Goal: Information Seeking & Learning: Learn about a topic

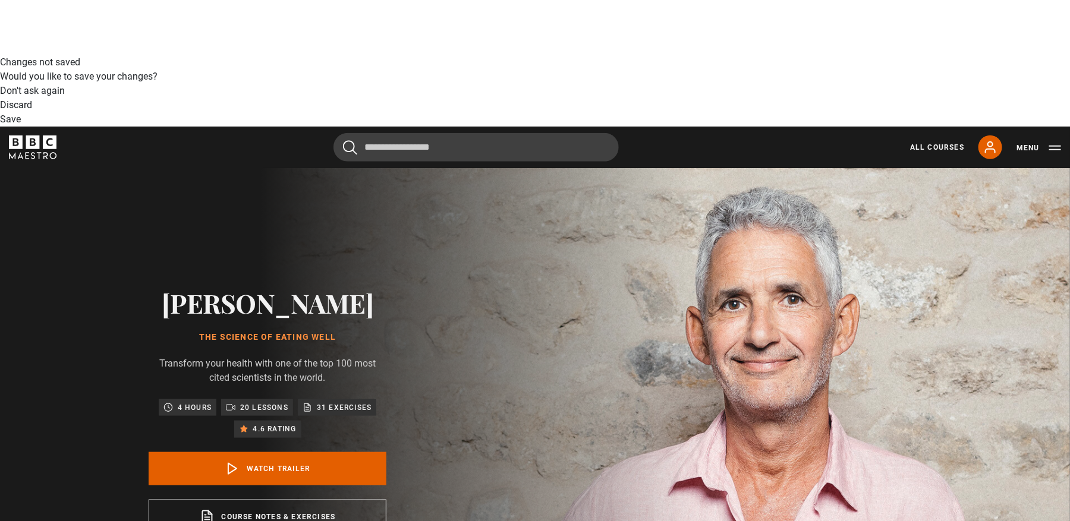
scroll to position [466, 0]
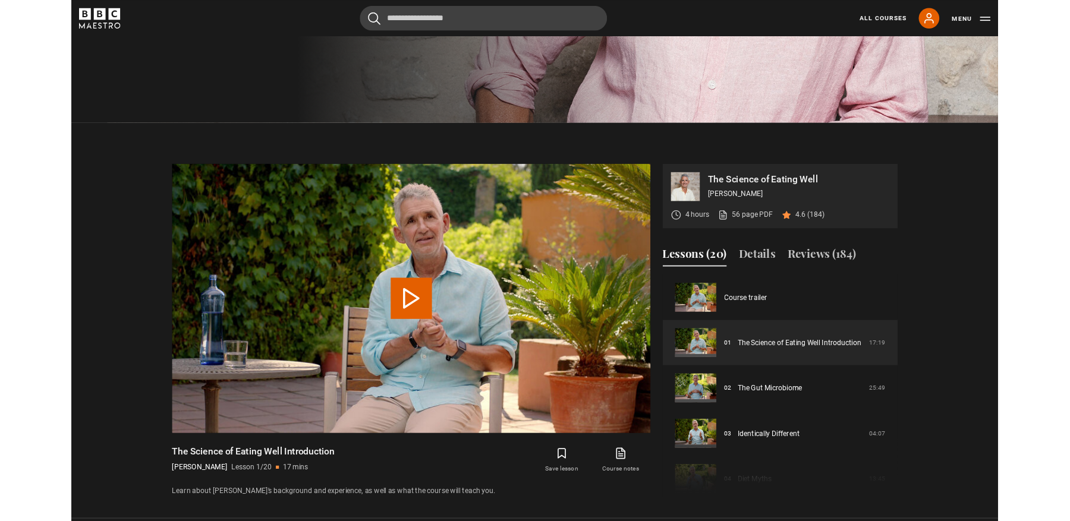
scroll to position [607, 0]
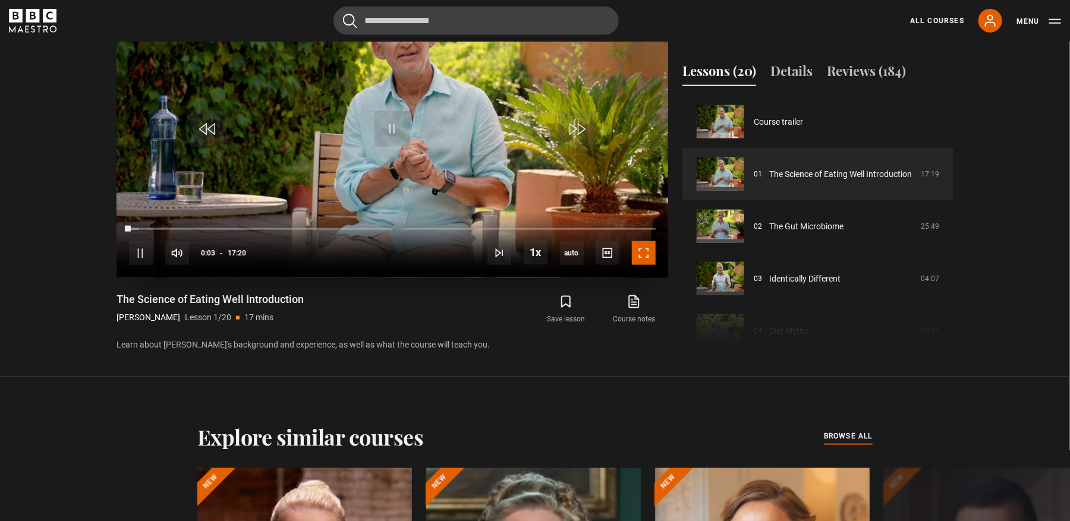
click at [647, 256] on span "Video Player" at bounding box center [644, 253] width 24 height 24
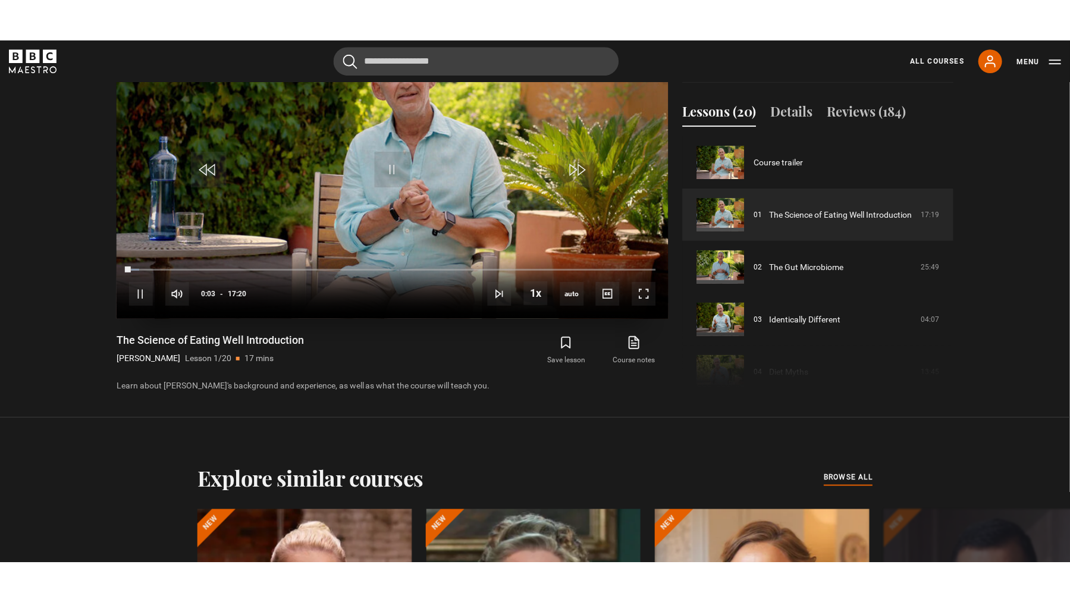
scroll to position [575, 0]
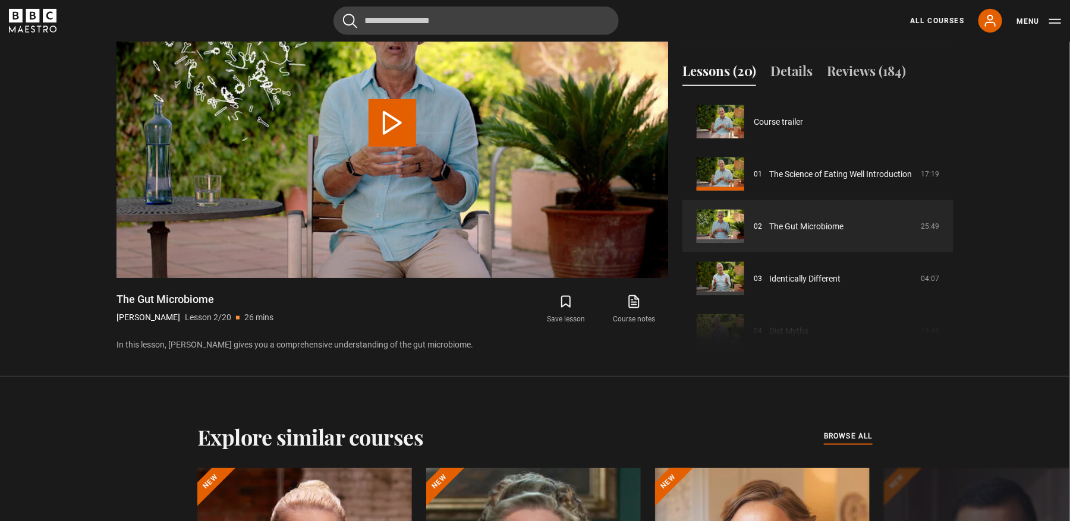
scroll to position [52, 0]
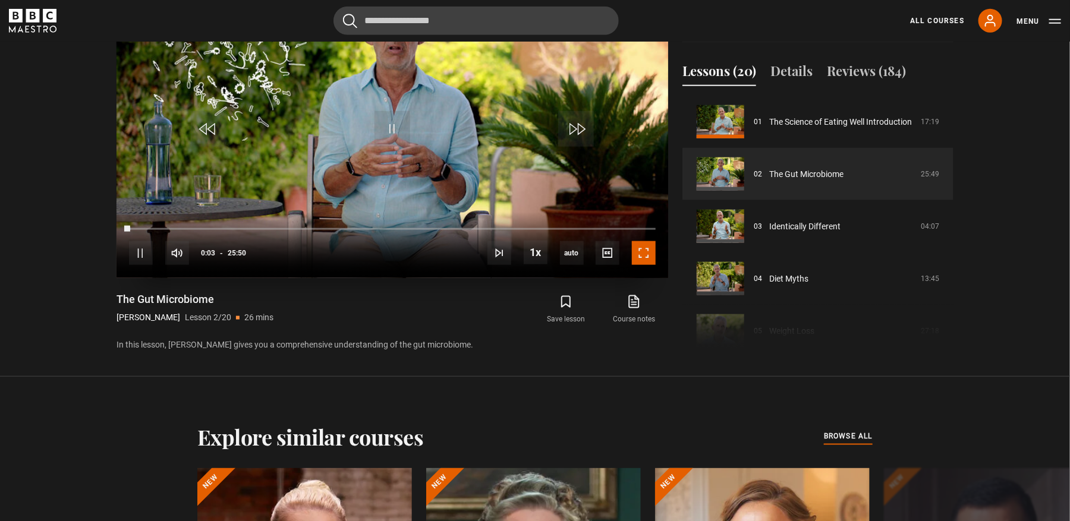
click at [645, 250] on span "Video Player" at bounding box center [644, 253] width 24 height 24
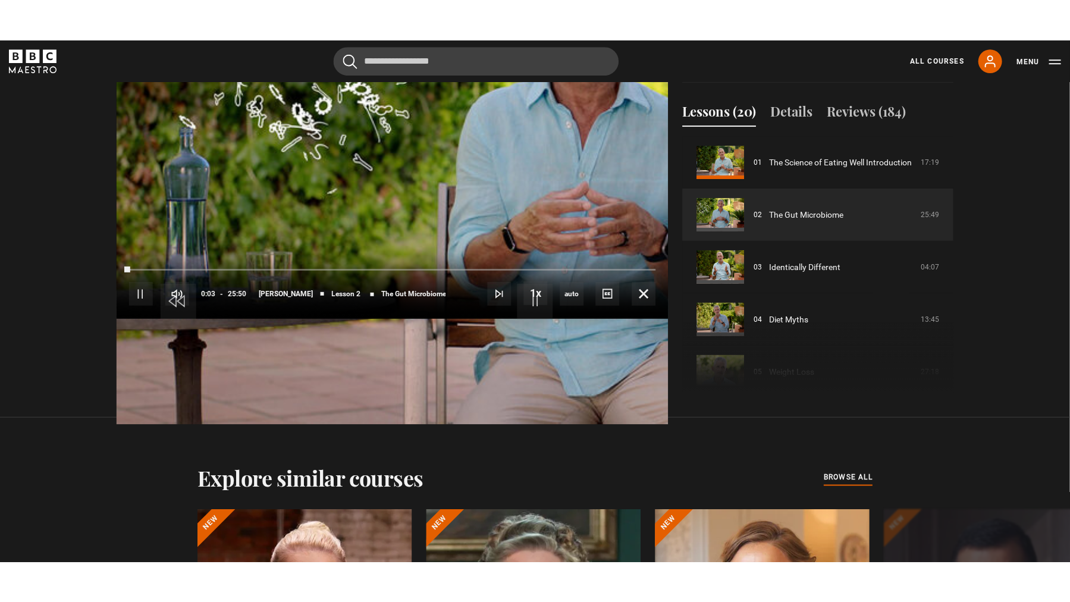
scroll to position [575, 0]
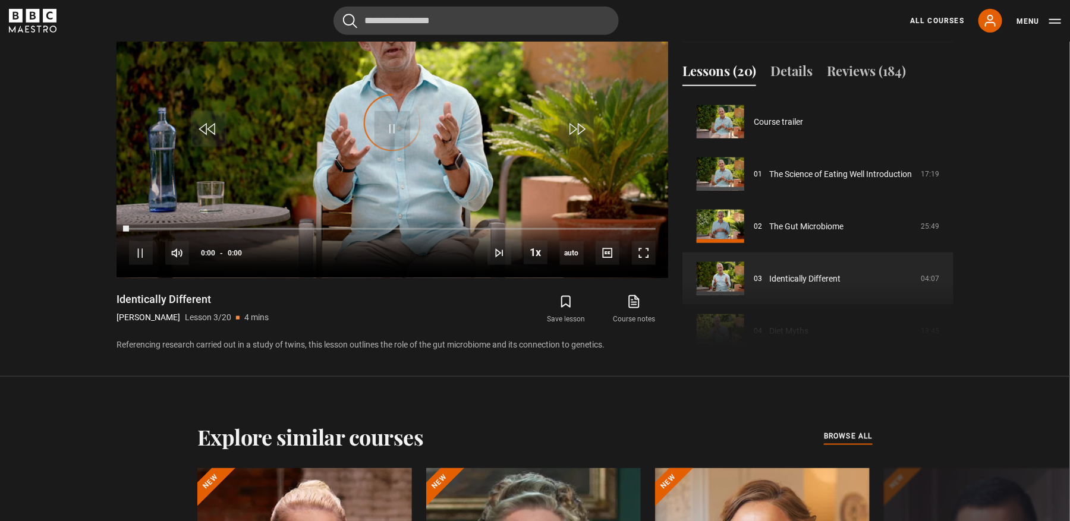
scroll to position [104, 0]
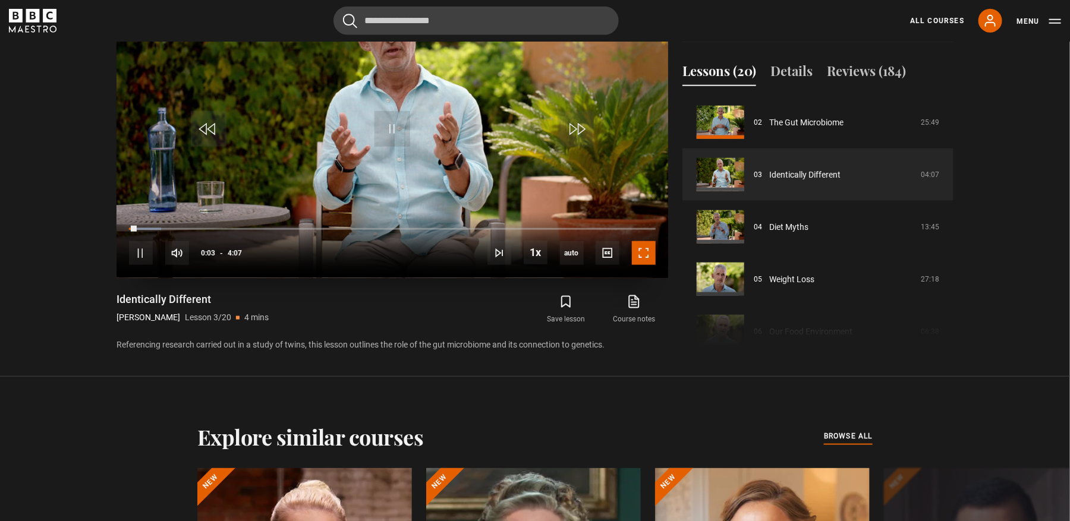
click at [644, 251] on span "Video Player" at bounding box center [644, 253] width 24 height 24
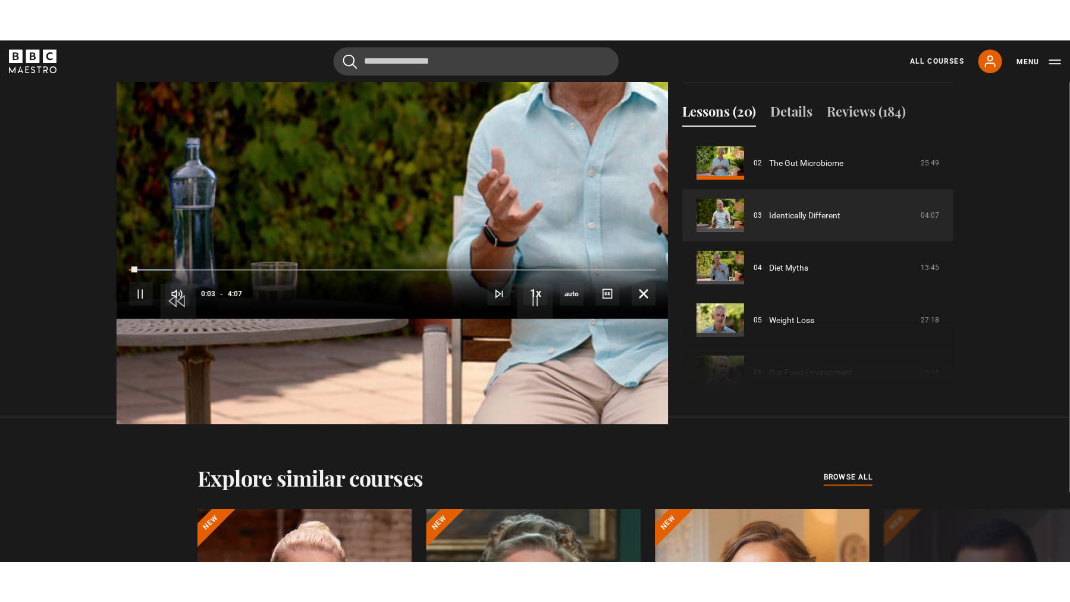
scroll to position [575, 0]
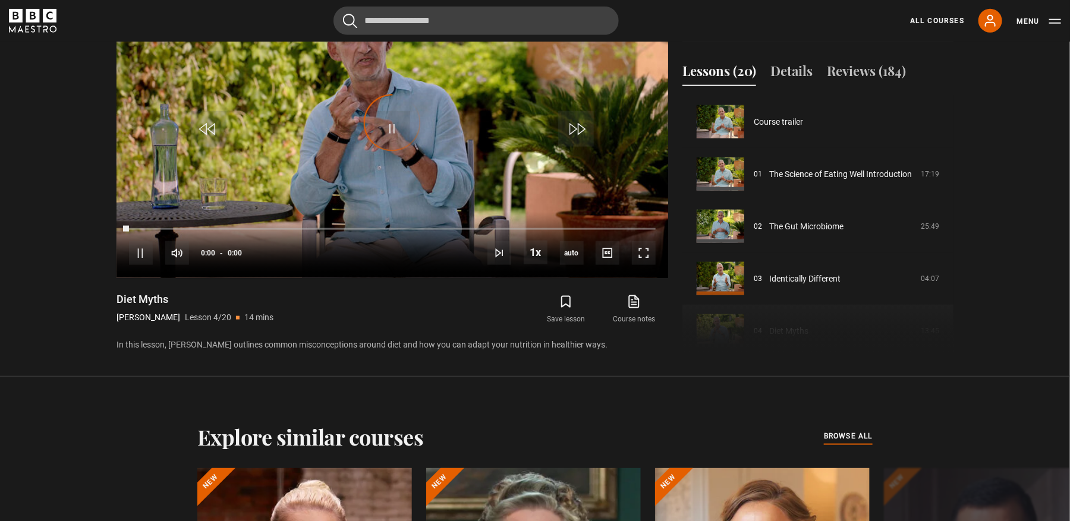
scroll to position [156, 0]
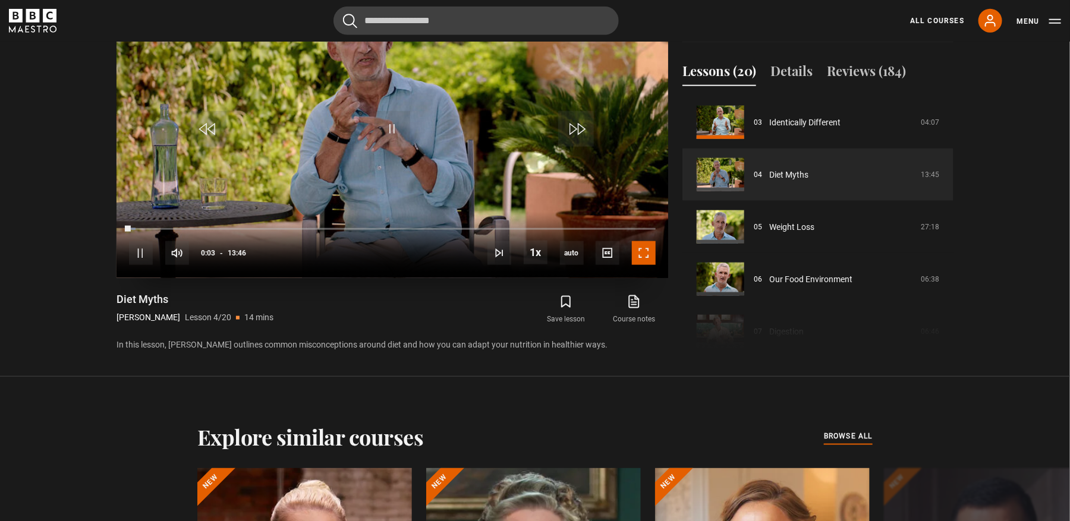
click at [640, 253] on span "Video Player" at bounding box center [644, 253] width 24 height 24
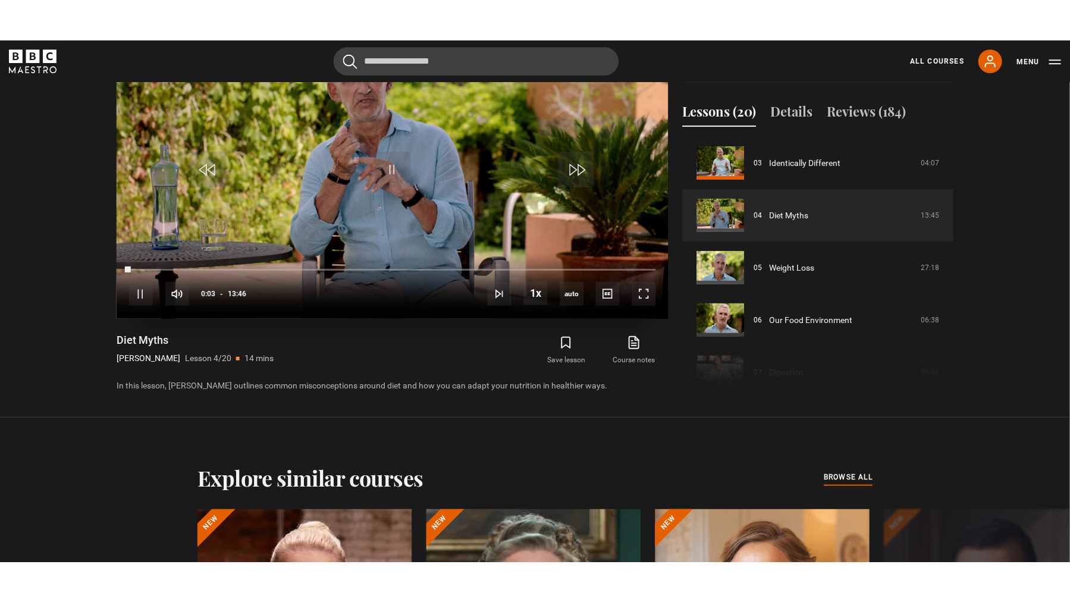
scroll to position [575, 0]
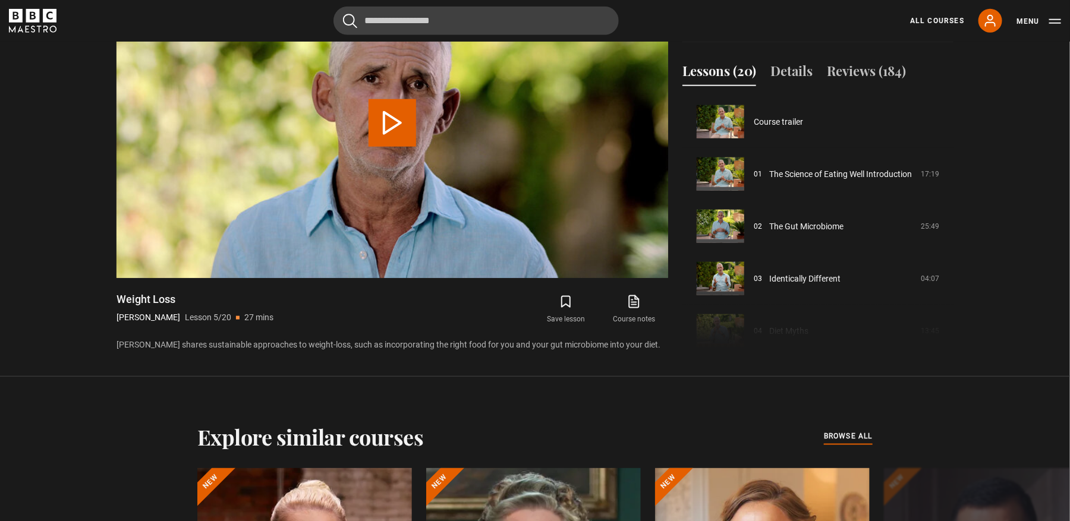
scroll to position [209, 0]
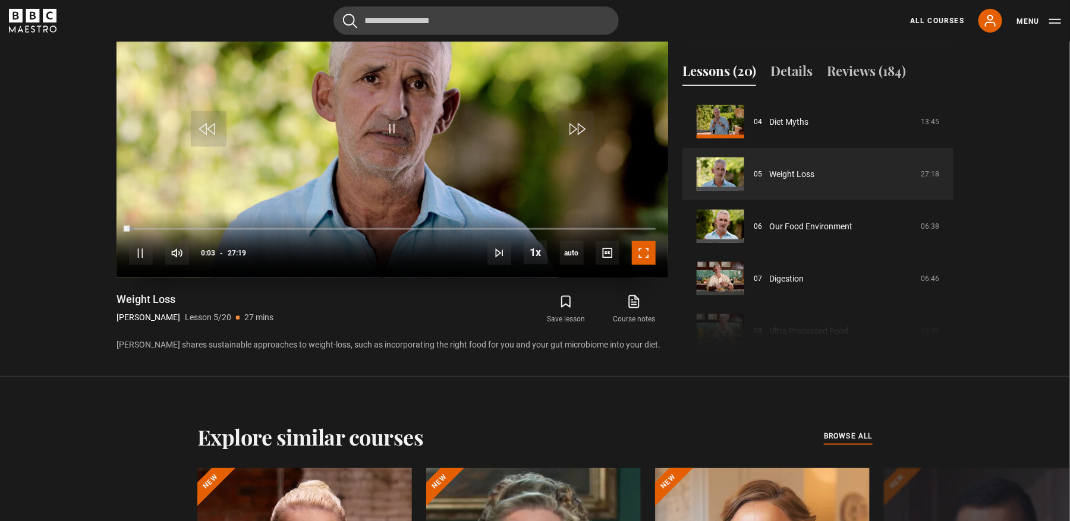
click at [644, 252] on span "Video Player" at bounding box center [644, 253] width 24 height 24
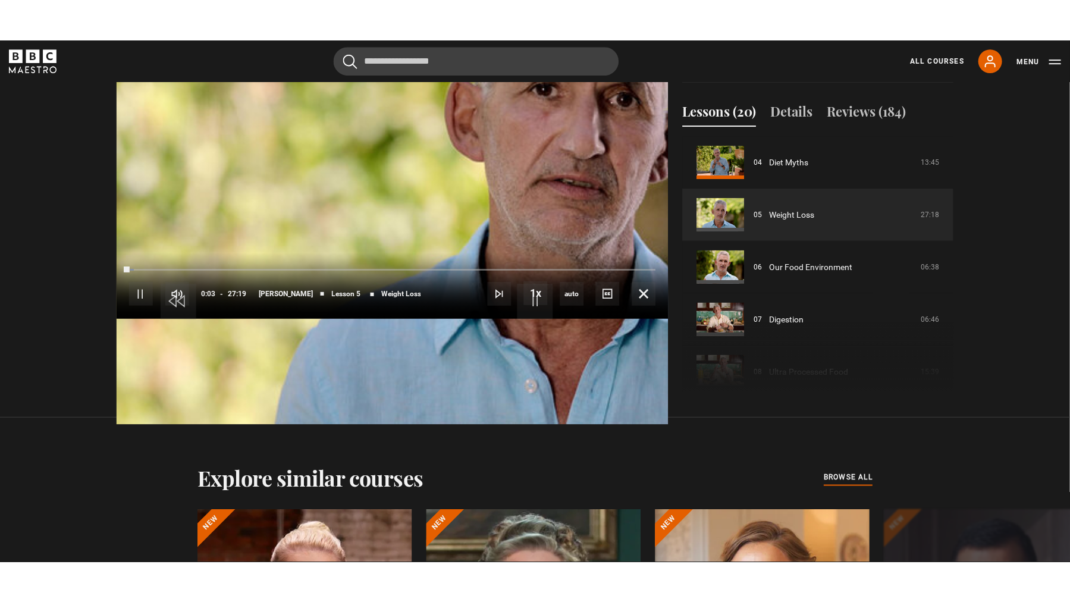
scroll to position [575, 0]
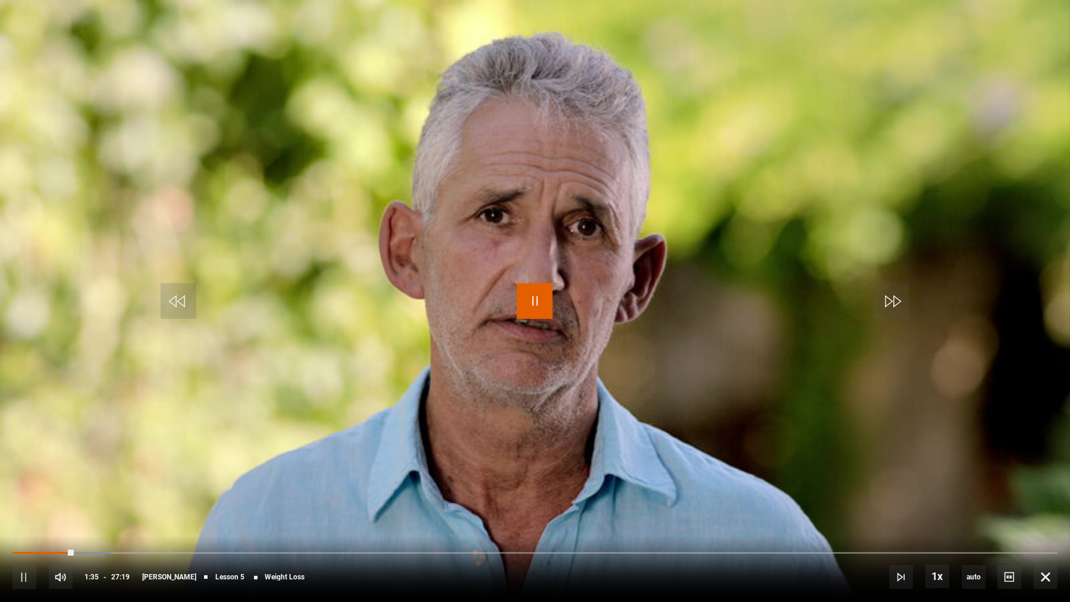
click at [535, 300] on span "Video Player" at bounding box center [535, 301] width 36 height 36
click at [539, 306] on span "Video Player" at bounding box center [535, 301] width 36 height 36
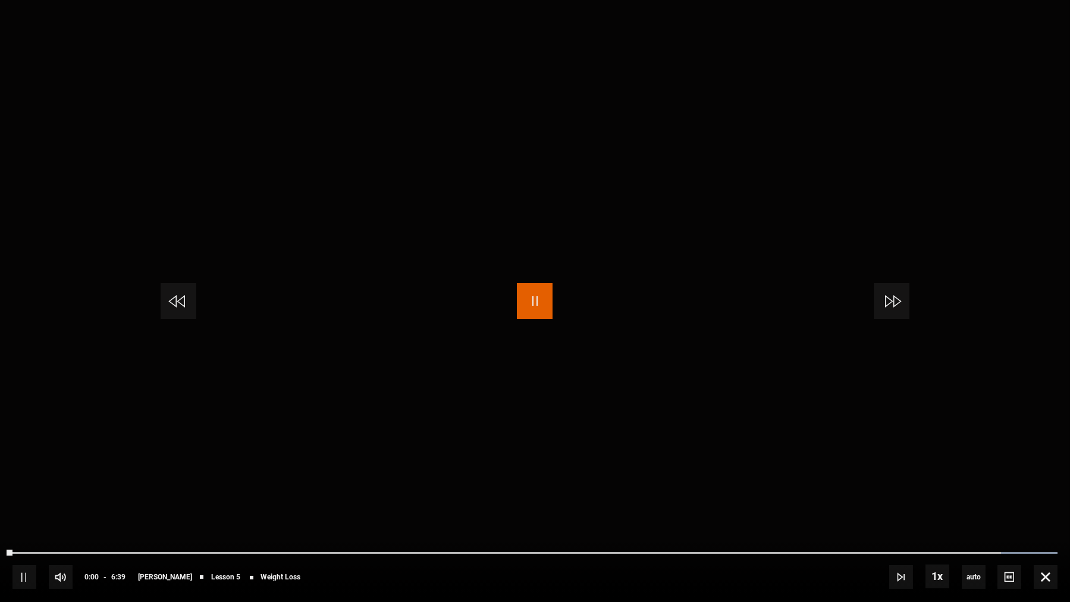
click at [529, 301] on span "Video Player" at bounding box center [535, 301] width 36 height 36
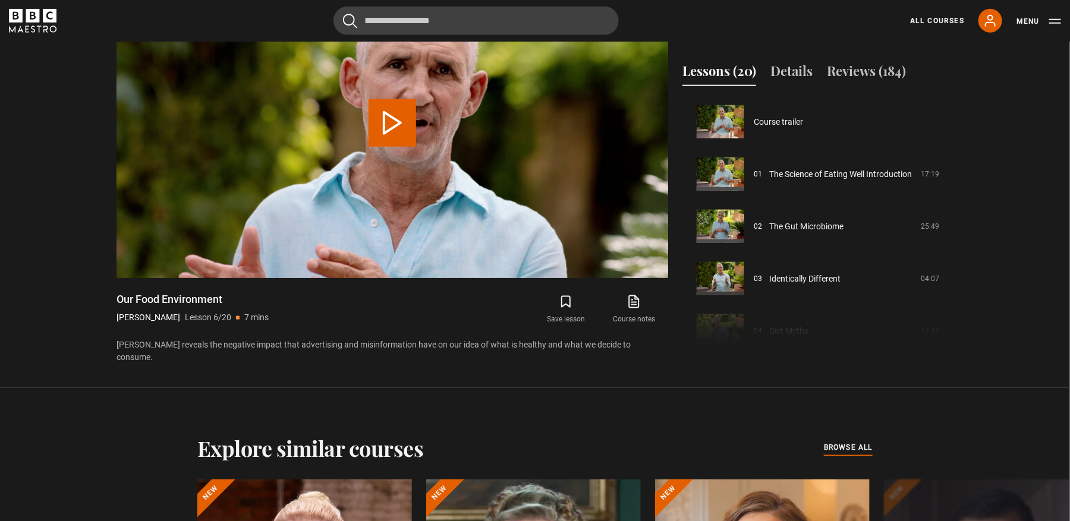
scroll to position [262, 0]
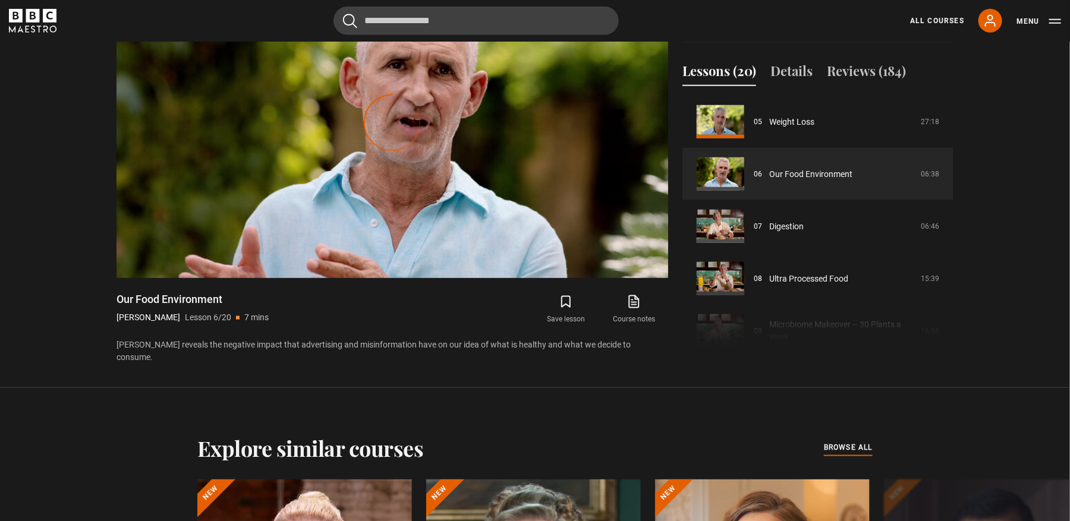
click at [1043, 335] on section "The Science of Eating Well [PERSON_NAME] 4 hours 56 page PDF (opens in new tab)…" at bounding box center [535, 154] width 1070 height 468
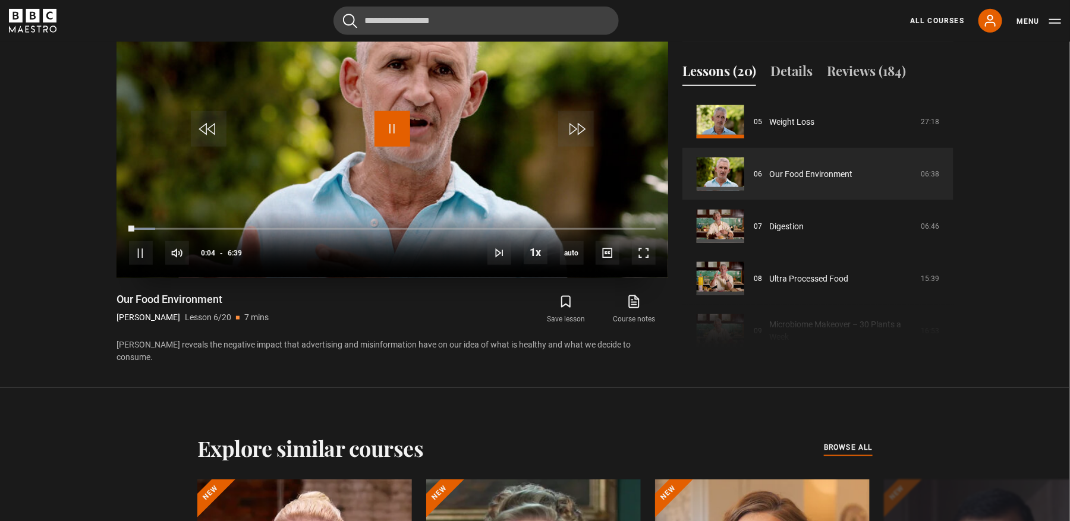
click at [400, 130] on span "Video Player" at bounding box center [393, 129] width 36 height 36
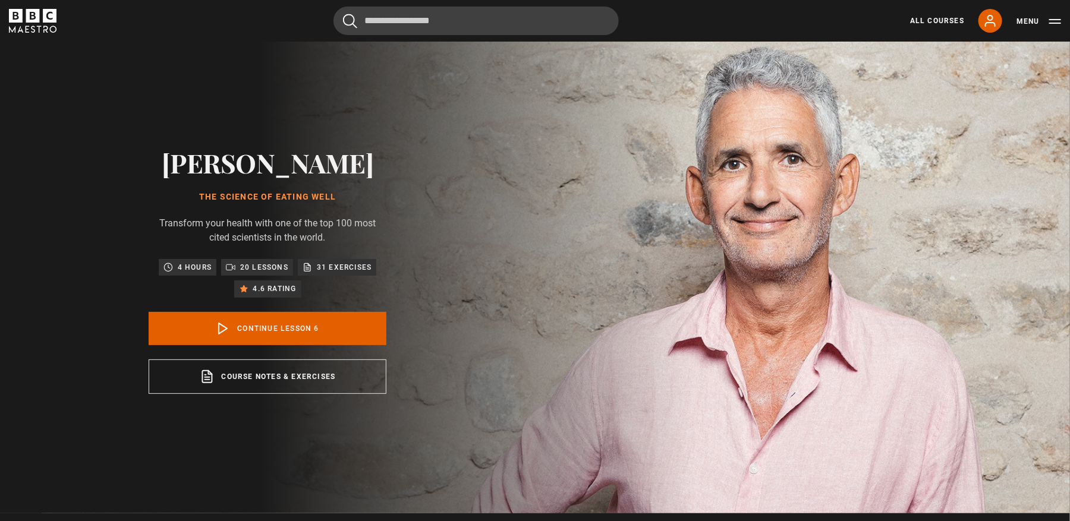
scroll to position [0, 0]
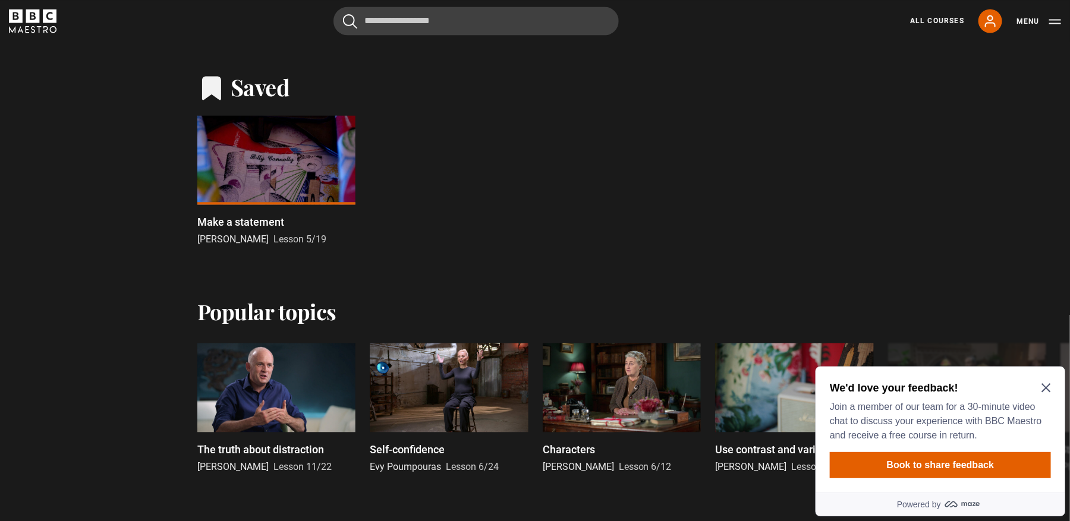
scroll to position [1199, 0]
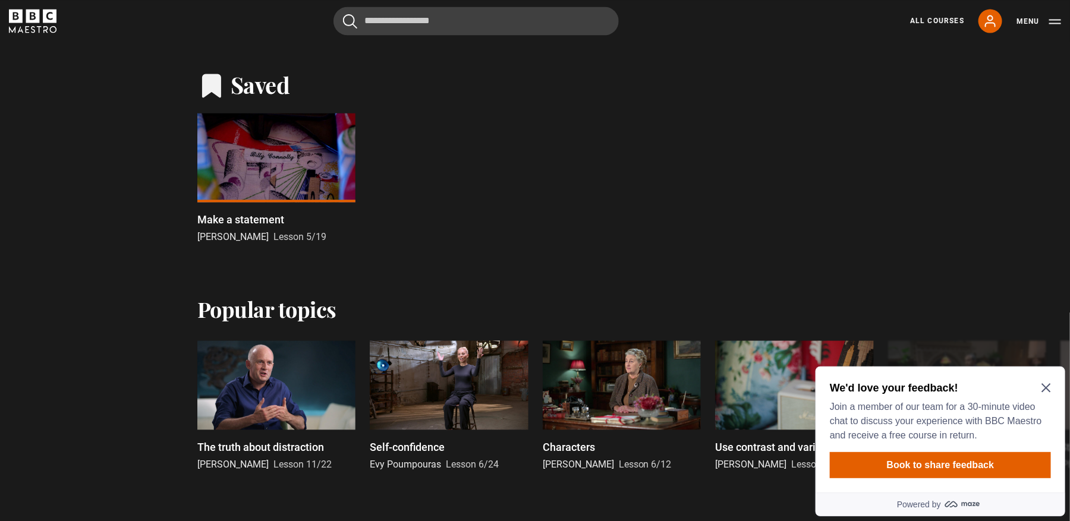
click at [1045, 389] on icon "Close Maze Prompt" at bounding box center [1046, 388] width 10 height 10
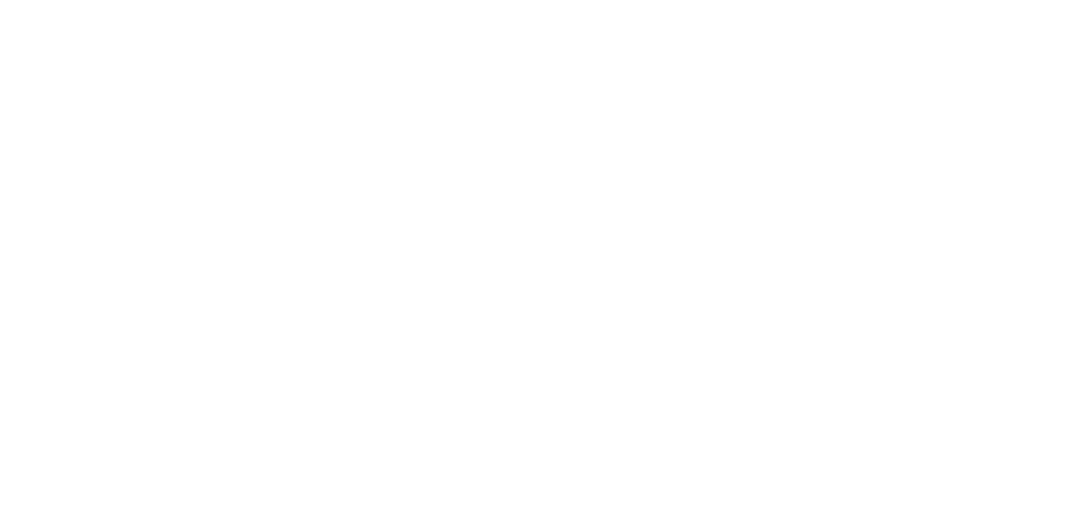
scroll to position [0, 0]
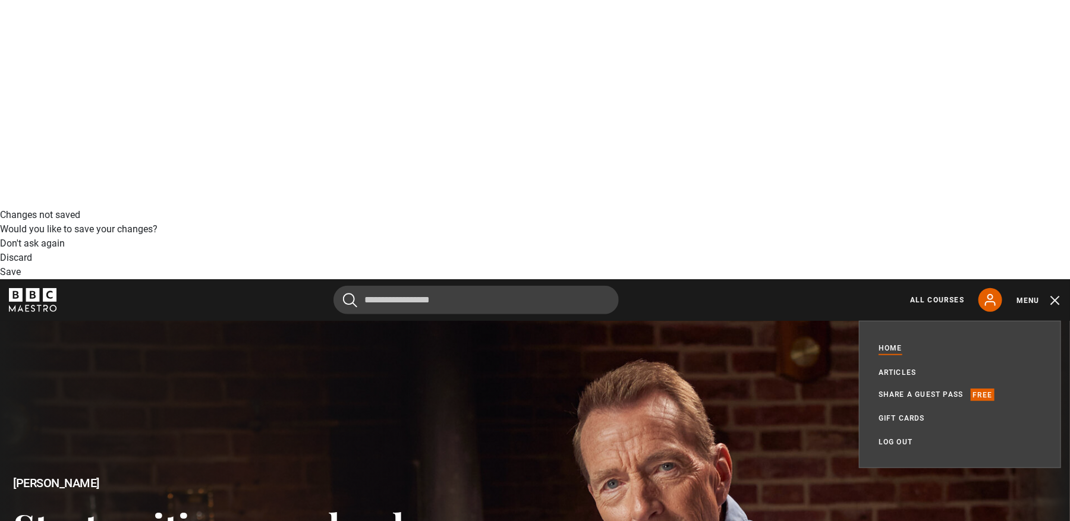
scroll to position [266, 0]
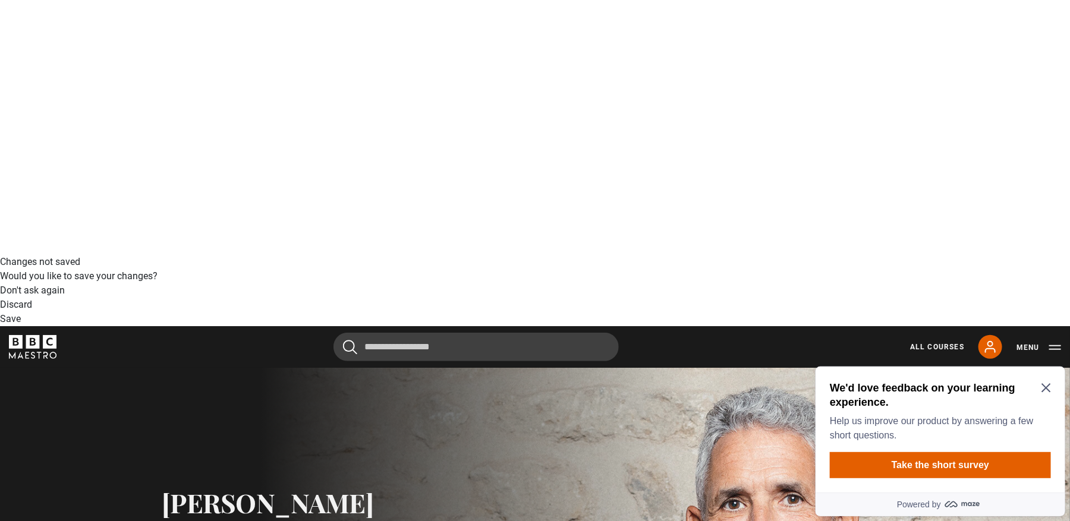
scroll to position [400, 0]
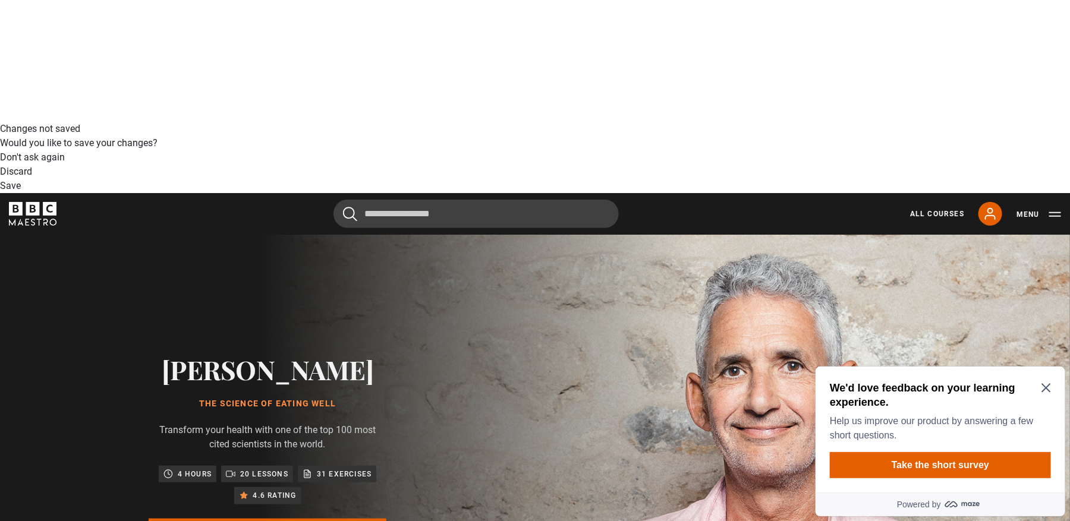
click at [1043, 389] on icon "Close Maze Prompt" at bounding box center [1045, 387] width 9 height 9
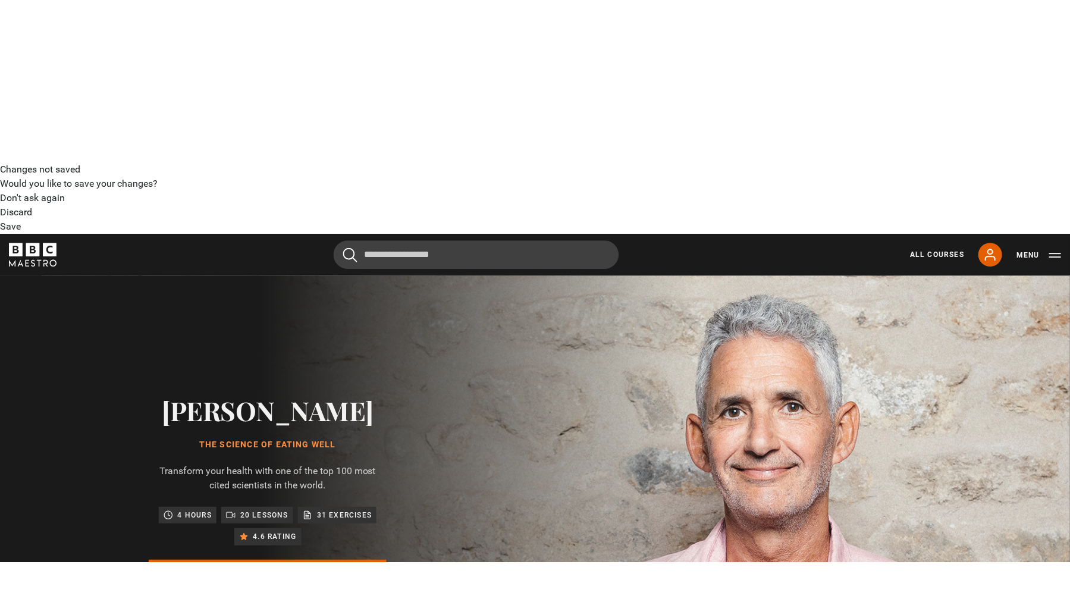
scroll to position [266, 0]
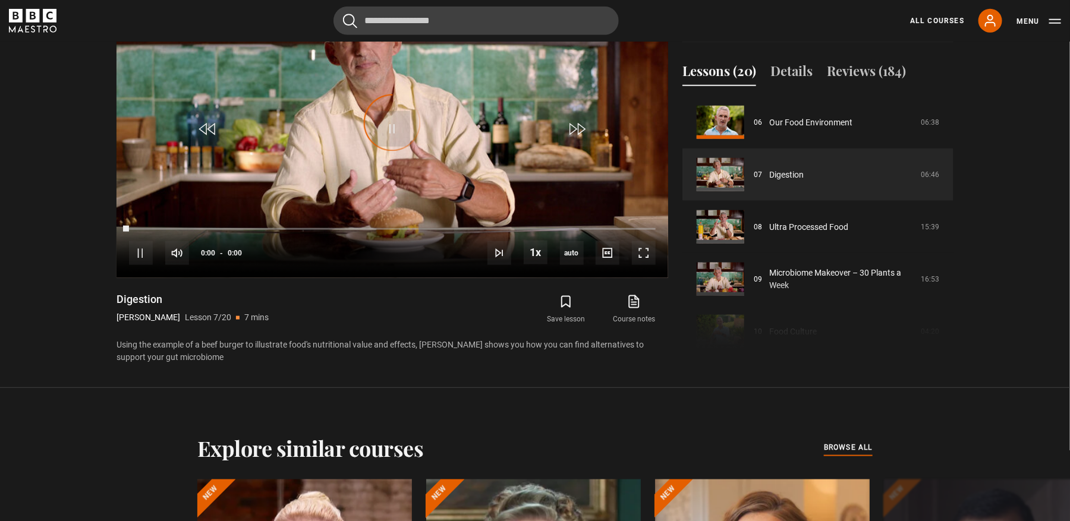
scroll to position [313, 0]
click at [388, 133] on span "Video Player" at bounding box center [393, 129] width 36 height 36
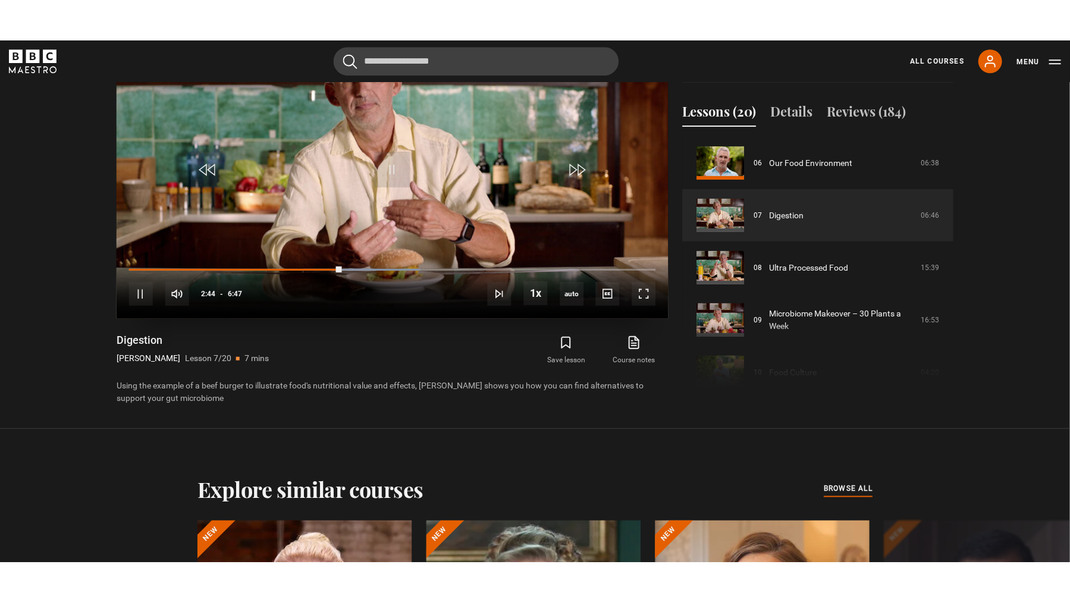
scroll to position [575, 0]
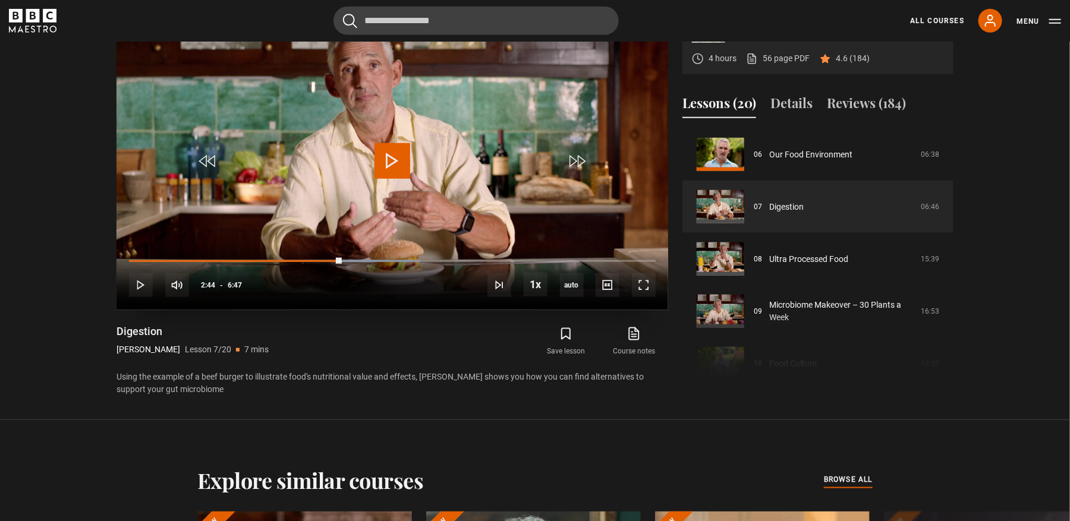
click at [396, 161] on span "Video Player" at bounding box center [393, 161] width 36 height 36
click at [650, 282] on span "Video Player" at bounding box center [644, 286] width 24 height 24
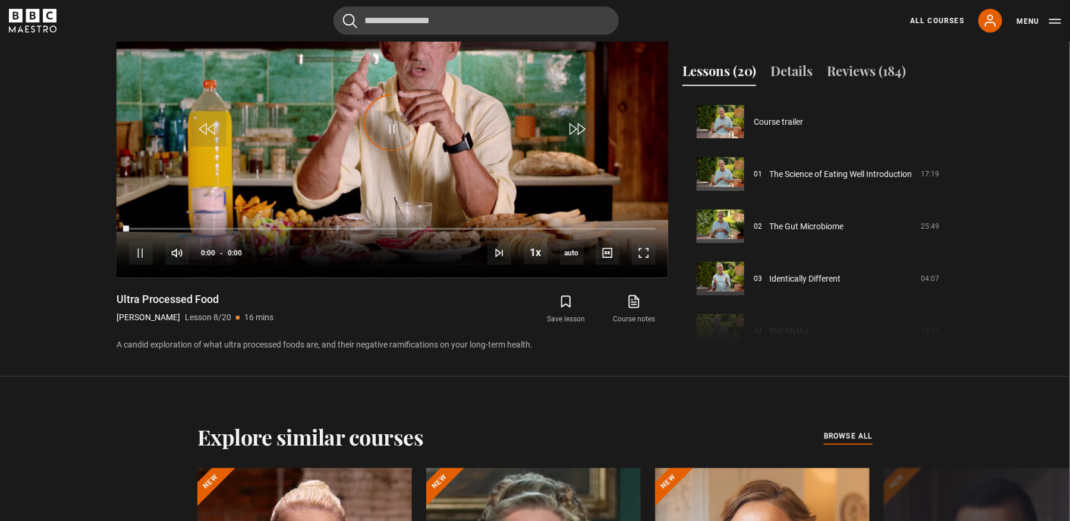
scroll to position [366, 0]
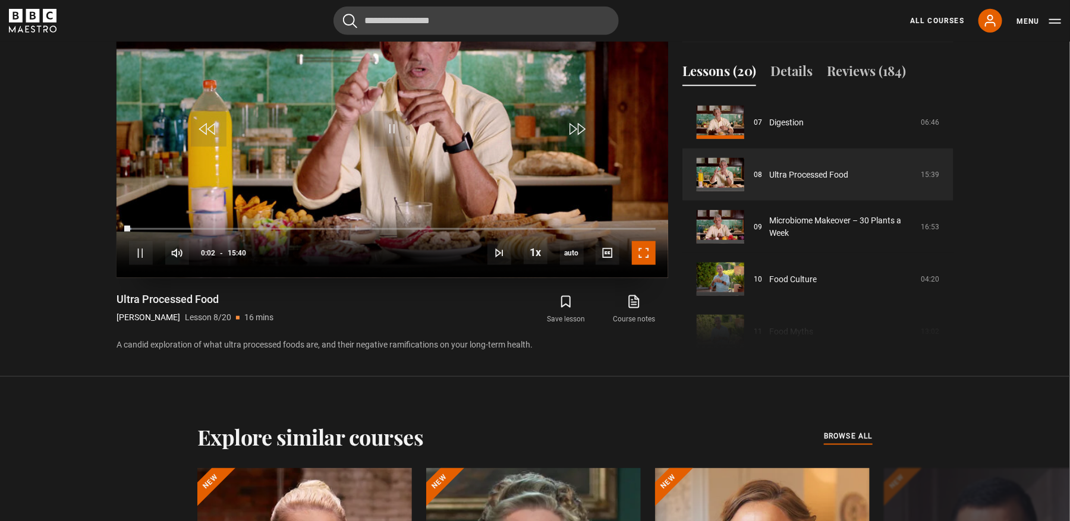
click at [640, 256] on span "Video Player" at bounding box center [644, 253] width 24 height 24
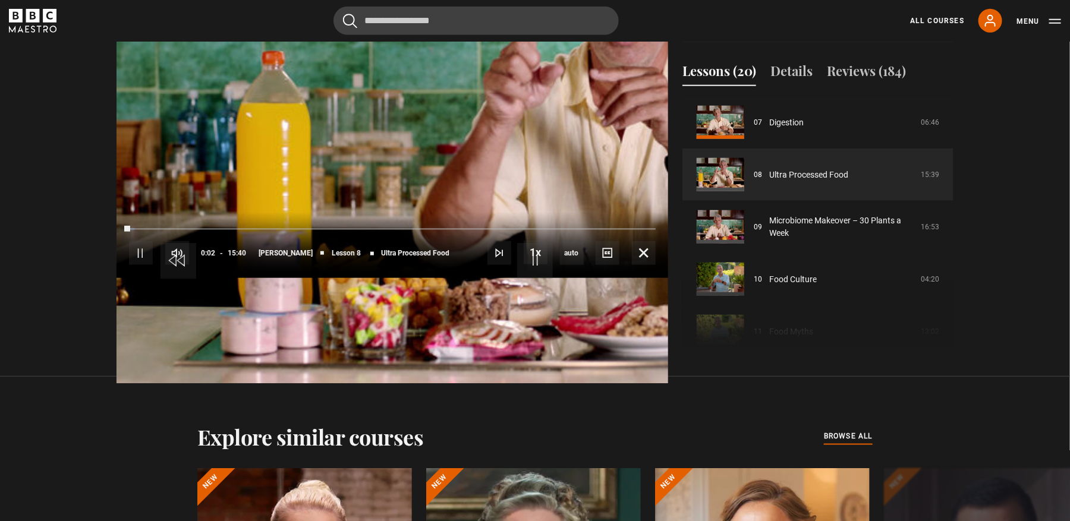
scroll to position [575, 0]
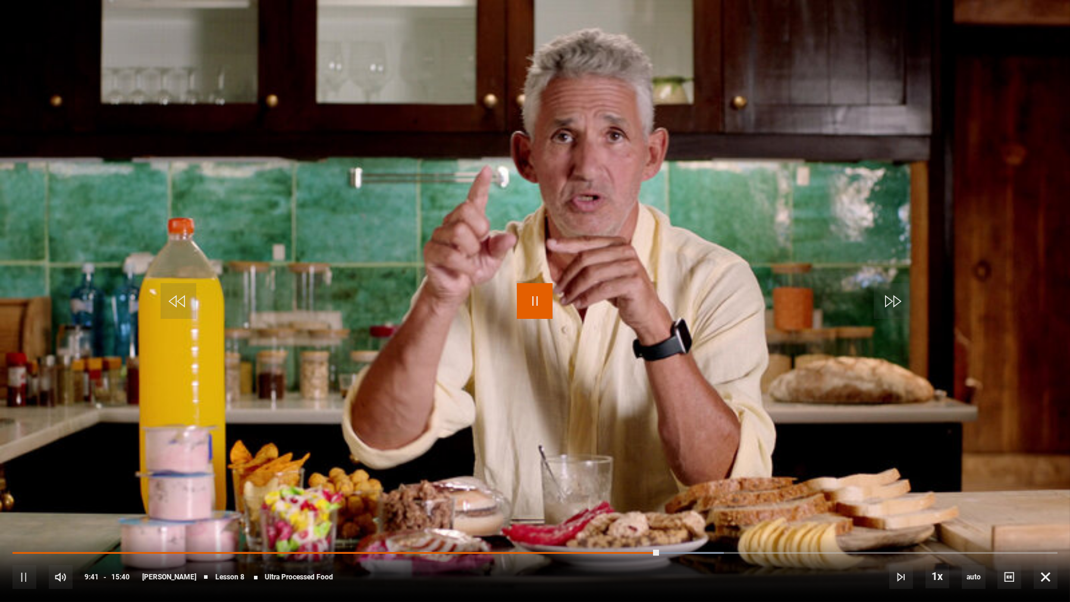
click at [531, 302] on span "Video Player" at bounding box center [535, 301] width 36 height 36
drag, startPoint x: 1044, startPoint y: 579, endPoint x: 976, endPoint y: 501, distance: 103.6
click at [1044, 521] on span "Video Player" at bounding box center [1045, 577] width 24 height 24
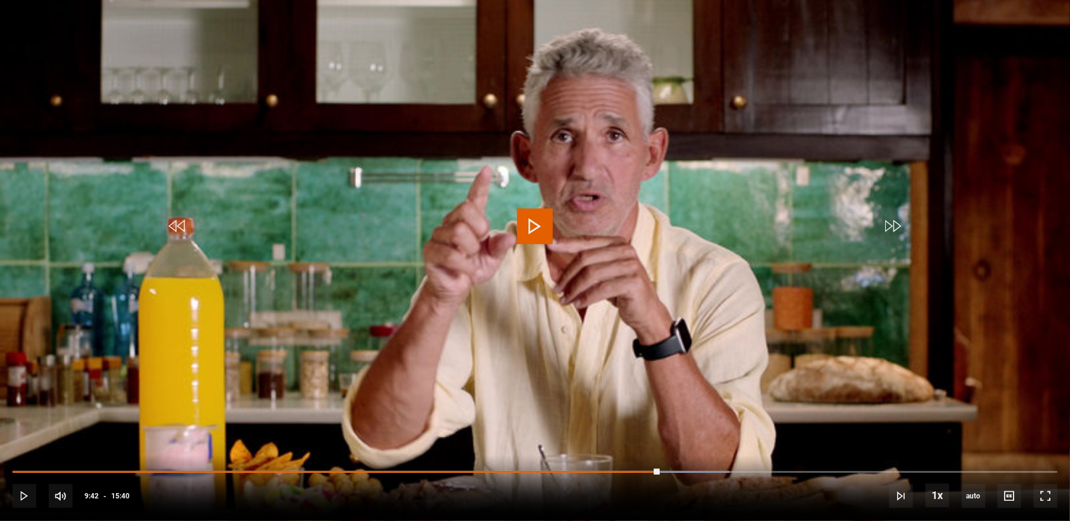
scroll to position [441, 0]
